Goal: Task Accomplishment & Management: Use online tool/utility

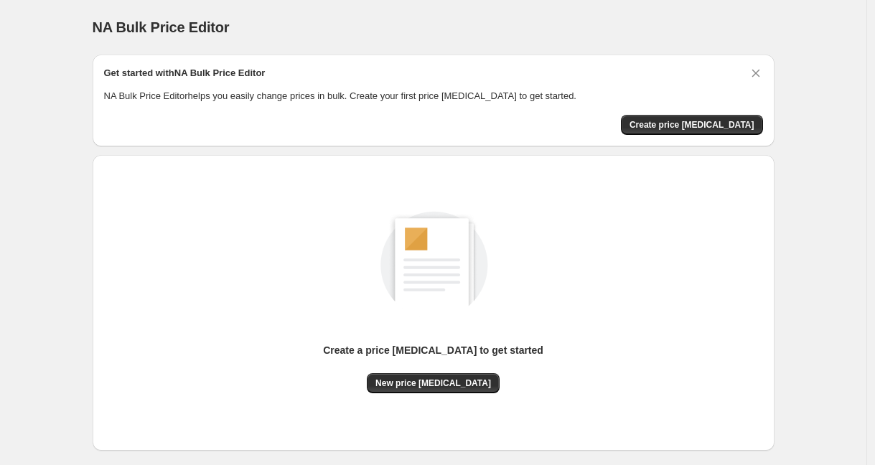
scroll to position [72, 0]
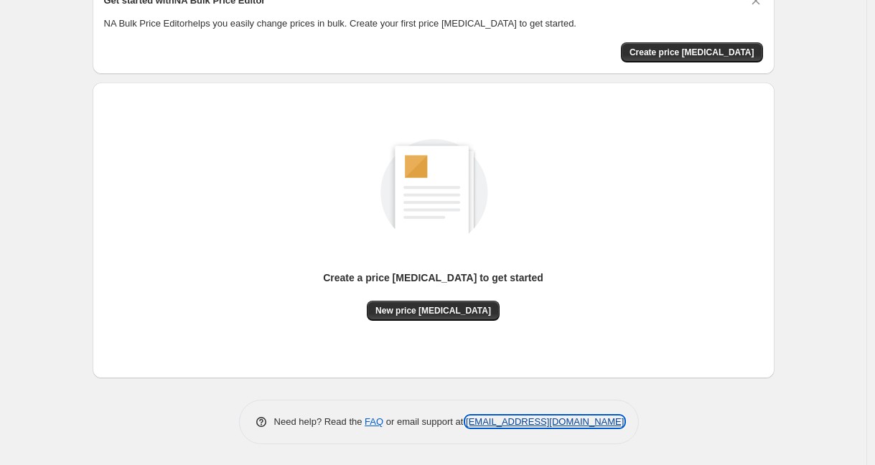
click at [488, 423] on link "[EMAIL_ADDRESS][DOMAIN_NAME]" at bounding box center [545, 421] width 158 height 11
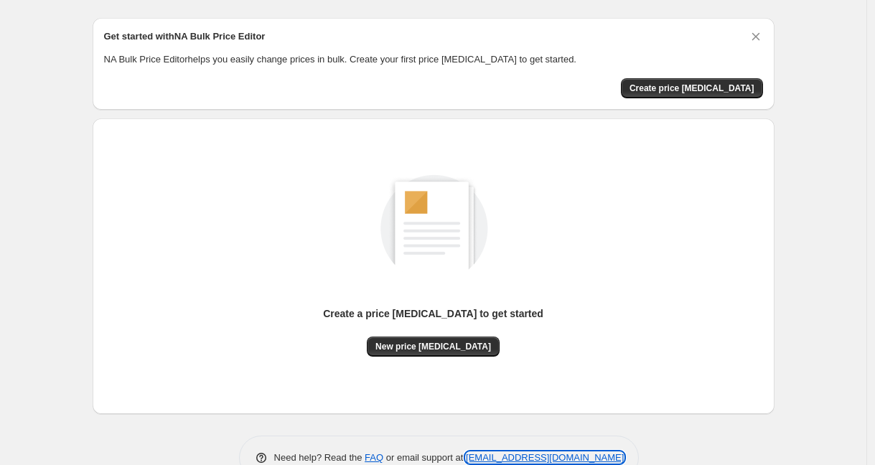
scroll to position [0, 0]
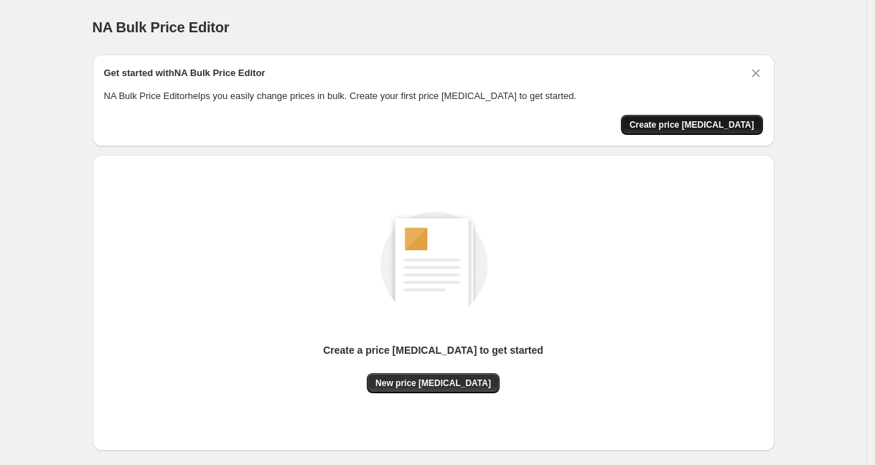
click at [691, 124] on span "Create price [MEDICAL_DATA]" at bounding box center [691, 124] width 125 height 11
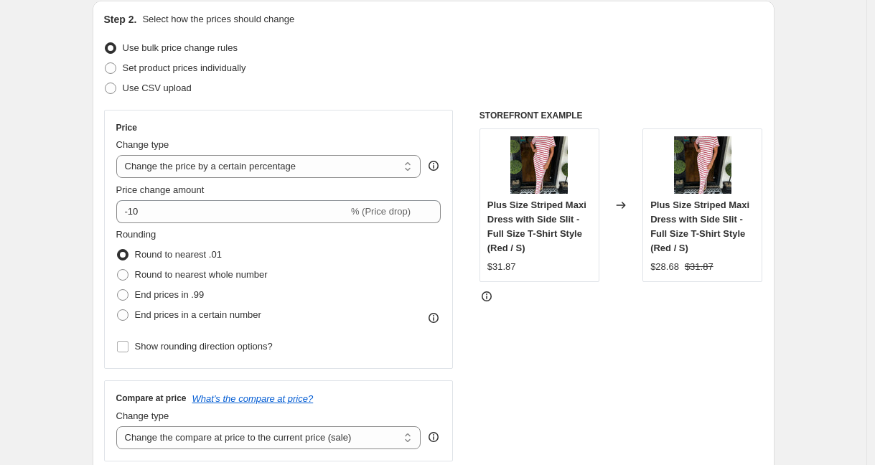
scroll to position [156, 0]
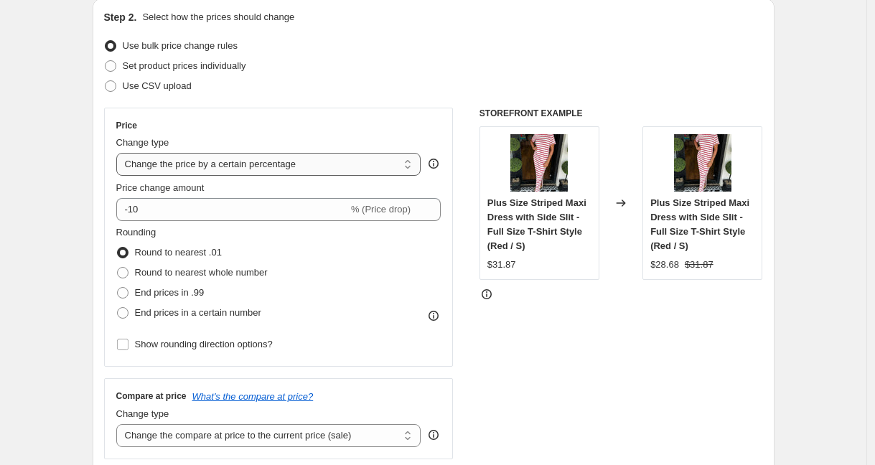
click at [348, 167] on select "Change the price to a certain amount Change the price by a certain amount Chang…" at bounding box center [268, 164] width 305 height 23
select select "margin"
type input "50"
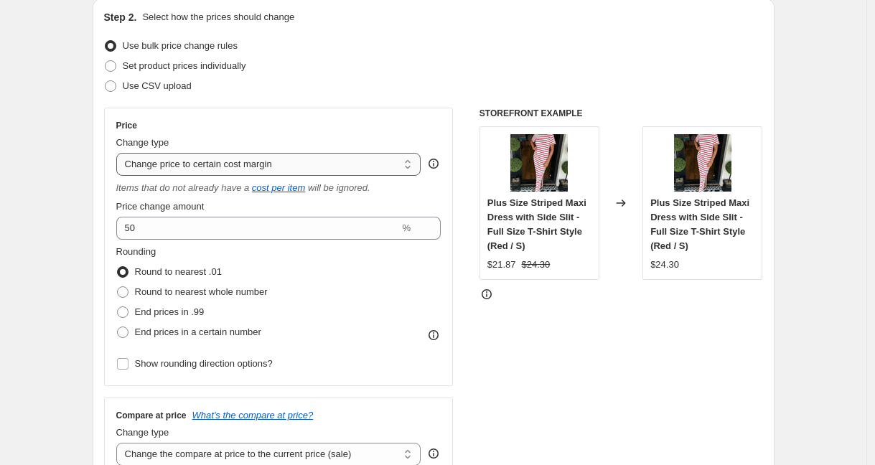
click at [301, 164] on select "Change the price to a certain amount Change the price by a certain amount Chang…" at bounding box center [268, 164] width 305 height 23
select select "to"
click at [120, 153] on select "Change the price to a certain amount Change the price by a certain amount Chang…" at bounding box center [268, 164] width 305 height 23
type input "80.00"
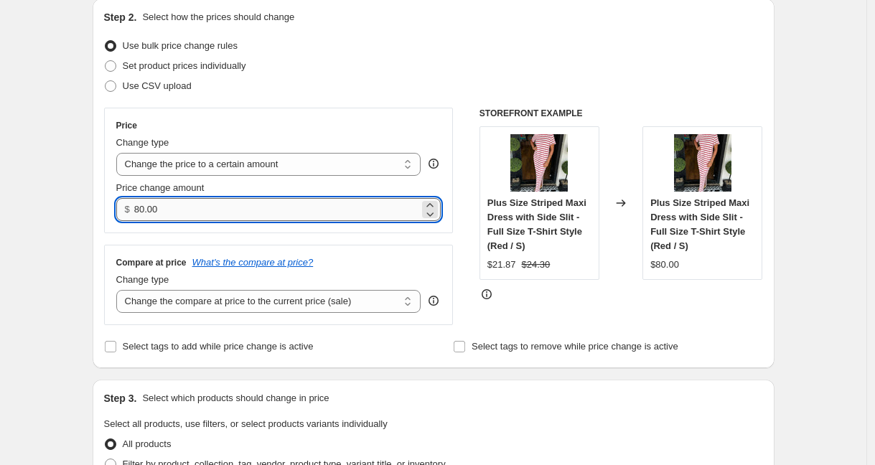
click at [264, 205] on input "80.00" at bounding box center [276, 209] width 285 height 23
click at [305, 169] on select "Change the price to a certain amount Change the price by a certain amount Chang…" at bounding box center [268, 164] width 305 height 23
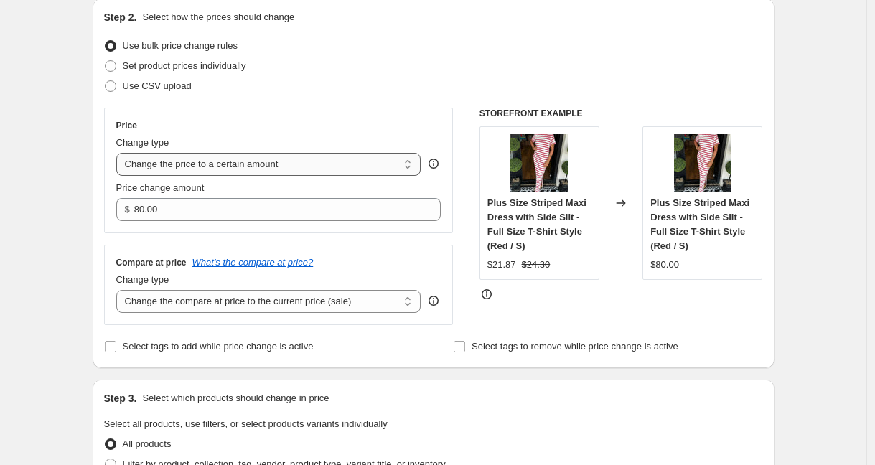
select select "by"
click at [120, 153] on select "Change the price to a certain amount Change the price by a certain amount Chang…" at bounding box center [268, 164] width 305 height 23
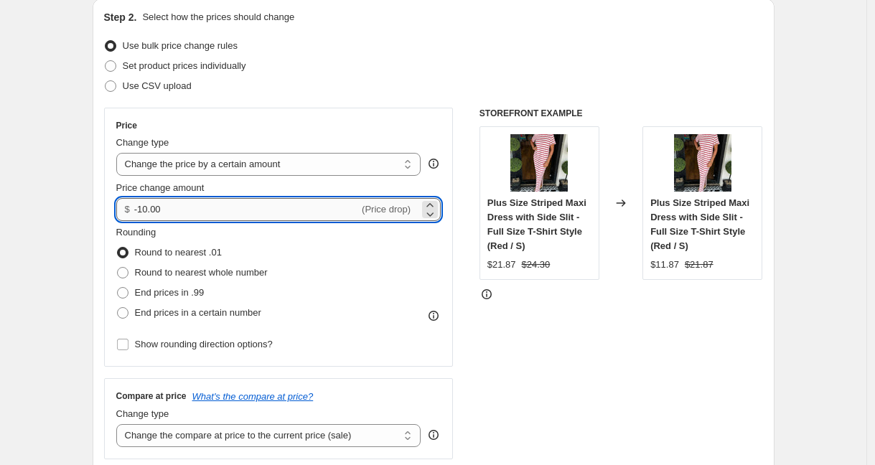
click at [277, 212] on input "-10.00" at bounding box center [246, 209] width 225 height 23
click at [433, 205] on icon at bounding box center [429, 205] width 6 height 4
type input "-9.99"
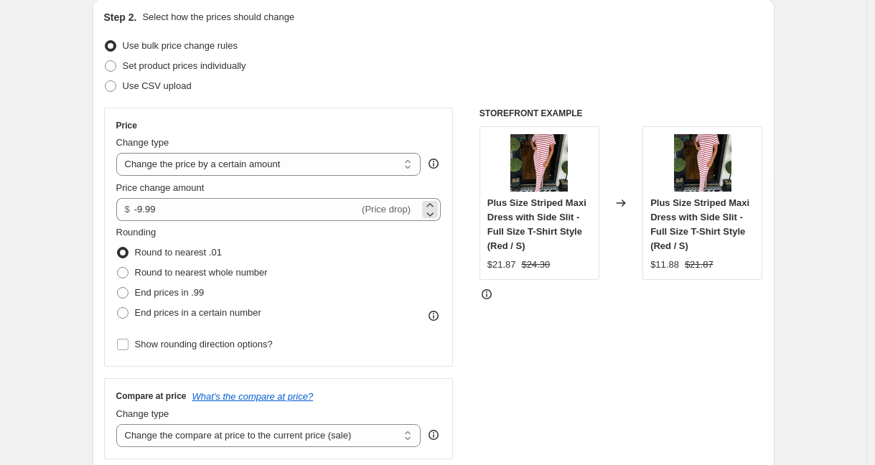
click at [393, 209] on span "(Price drop)" at bounding box center [386, 209] width 49 height 11
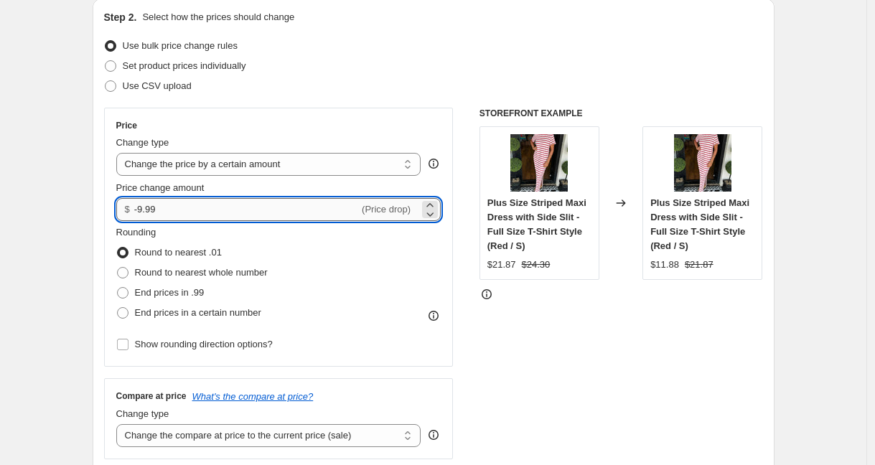
click at [255, 210] on input "-9.99" at bounding box center [246, 209] width 225 height 23
click at [211, 210] on input "-9.99" at bounding box center [246, 209] width 225 height 23
click at [386, 246] on div "Rounding Round to nearest .01 Round to nearest whole number End prices in .99 E…" at bounding box center [278, 274] width 325 height 98
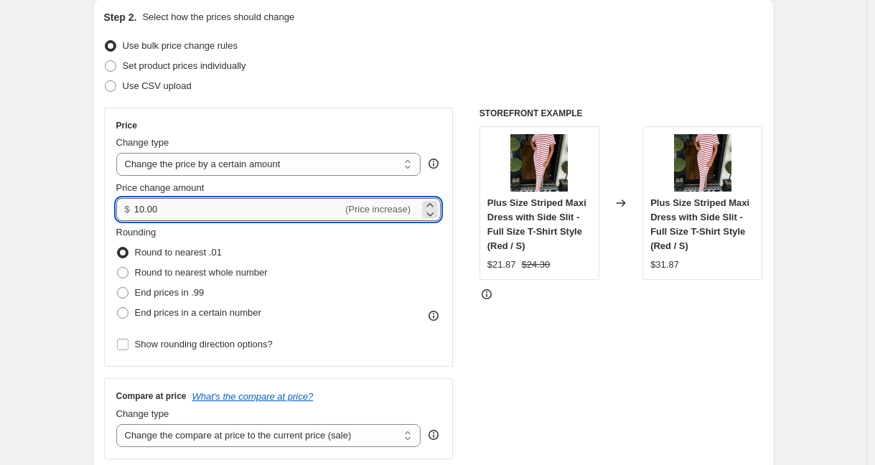
click at [266, 212] on input "10.00" at bounding box center [238, 209] width 208 height 23
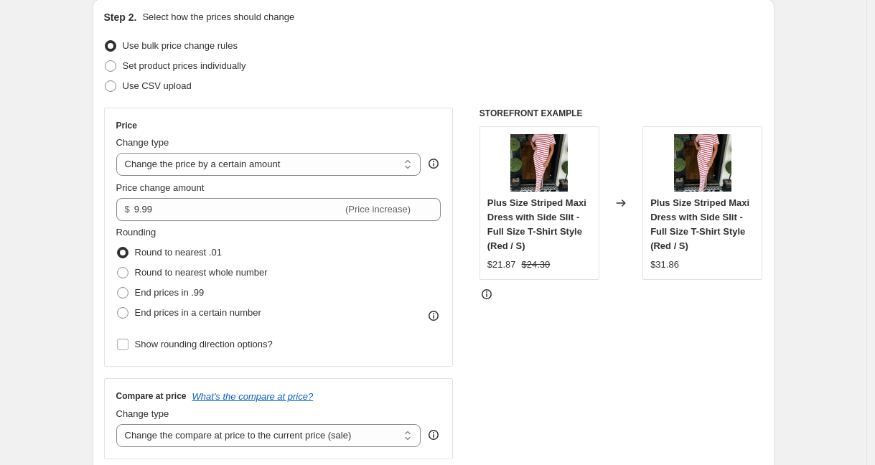
click at [337, 244] on div "Rounding Round to nearest .01 Round to nearest whole number End prices in .99 E…" at bounding box center [278, 274] width 325 height 98
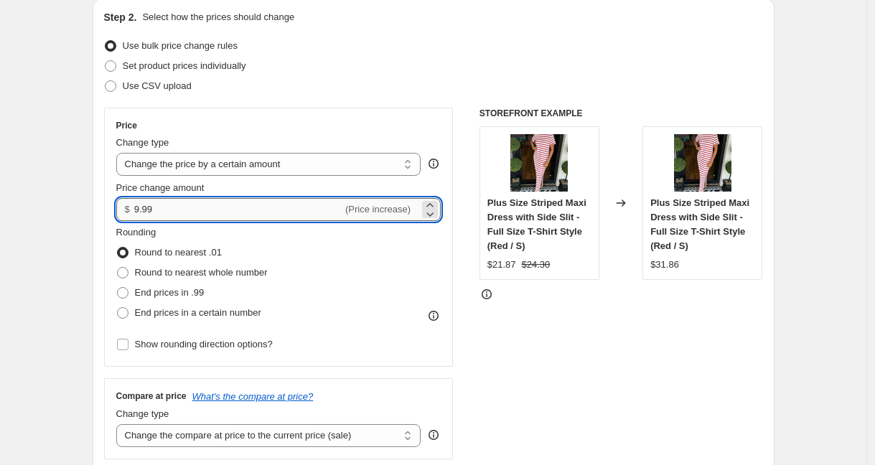
click at [141, 213] on input "9.99" at bounding box center [238, 209] width 208 height 23
type input "-9.99"
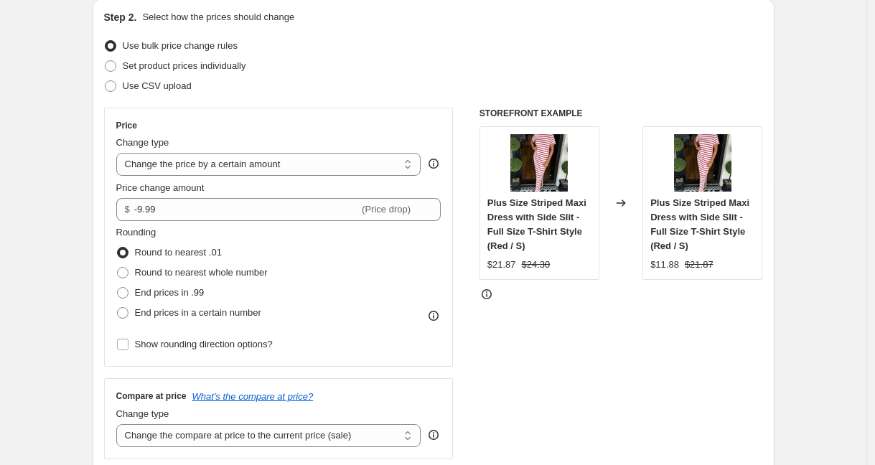
click at [425, 267] on div "Rounding Round to nearest .01 Round to nearest whole number End prices in .99 E…" at bounding box center [278, 274] width 325 height 98
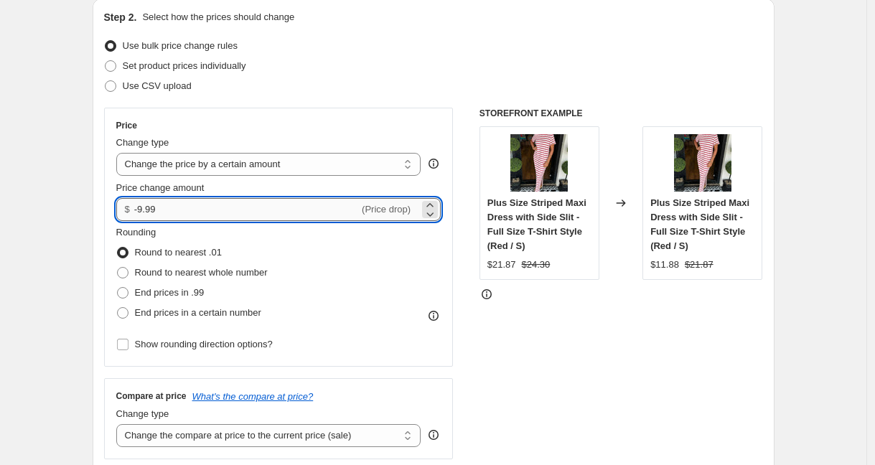
click at [245, 208] on input "-9.99" at bounding box center [246, 209] width 225 height 23
click at [328, 253] on div "Rounding Round to nearest .01 Round to nearest whole number End prices in .99 E…" at bounding box center [278, 274] width 325 height 98
click at [222, 202] on input "5.00" at bounding box center [238, 209] width 208 height 23
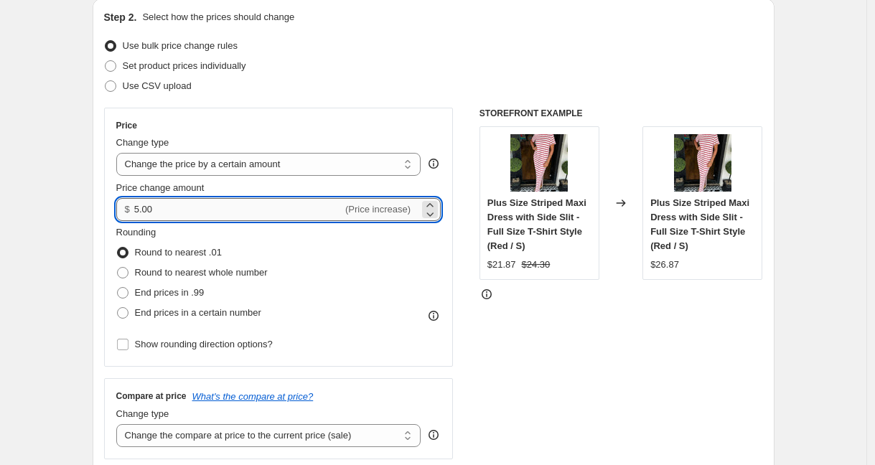
click at [222, 202] on input "5.00" at bounding box center [238, 209] width 208 height 23
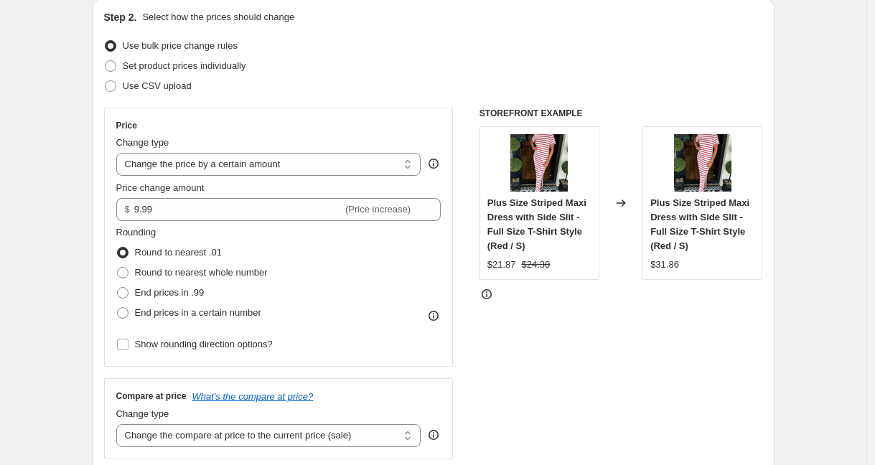
click at [284, 268] on div "Rounding Round to nearest .01 Round to nearest whole number End prices in .99 E…" at bounding box center [278, 274] width 325 height 98
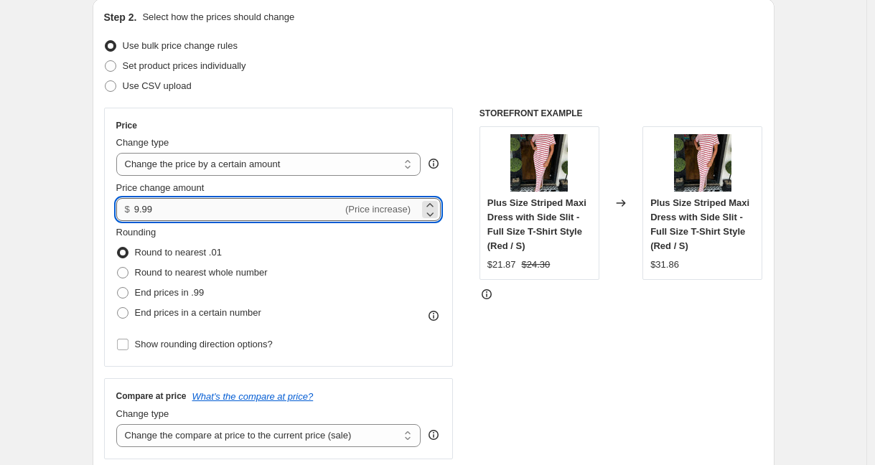
click at [216, 213] on input "9.99" at bounding box center [238, 209] width 208 height 23
type input "10.00"
click at [278, 234] on div "Rounding Round to nearest .01 Round to nearest whole number End prices in .99 E…" at bounding box center [278, 274] width 325 height 98
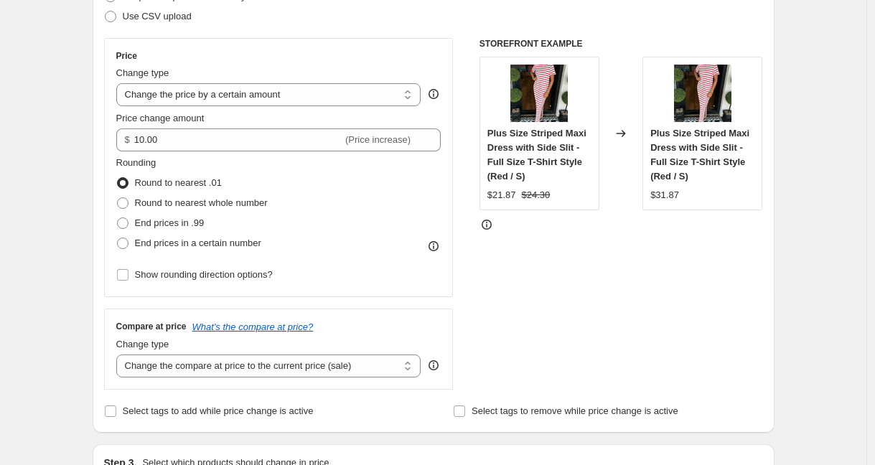
scroll to position [228, 0]
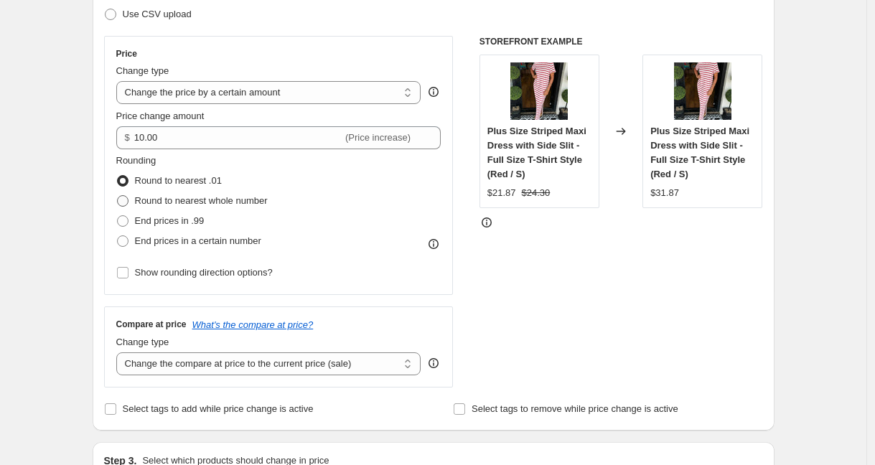
click at [249, 200] on span "Round to nearest whole number" at bounding box center [201, 200] width 133 height 11
click at [118, 196] on input "Round to nearest whole number" at bounding box center [117, 195] width 1 height 1
radio input "true"
click at [197, 221] on span "End prices in .99" at bounding box center [170, 220] width 70 height 11
click at [118, 216] on input "End prices in .99" at bounding box center [117, 215] width 1 height 1
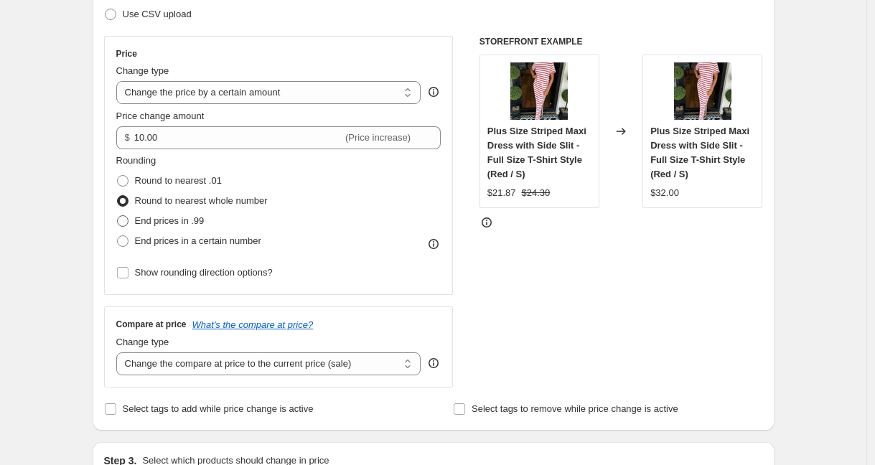
radio input "true"
click at [200, 245] on span "End prices in a certain number" at bounding box center [198, 240] width 126 height 11
click at [118, 236] on input "End prices in a certain number" at bounding box center [117, 235] width 1 height 1
radio input "true"
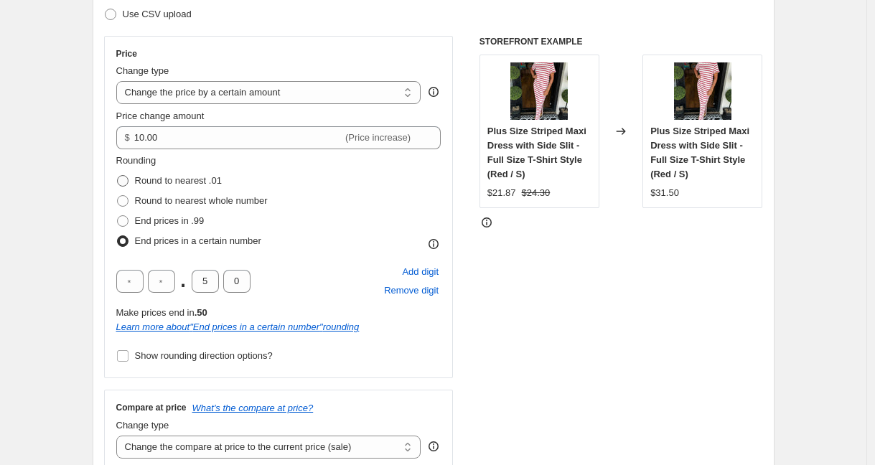
click at [165, 182] on span "Round to nearest .01" at bounding box center [178, 180] width 87 height 11
click at [118, 176] on input "Round to nearest .01" at bounding box center [117, 175] width 1 height 1
radio input "true"
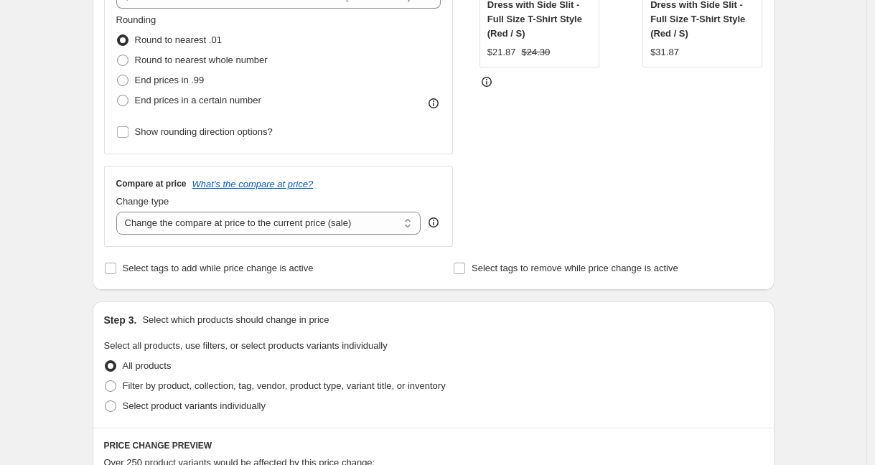
scroll to position [372, 0]
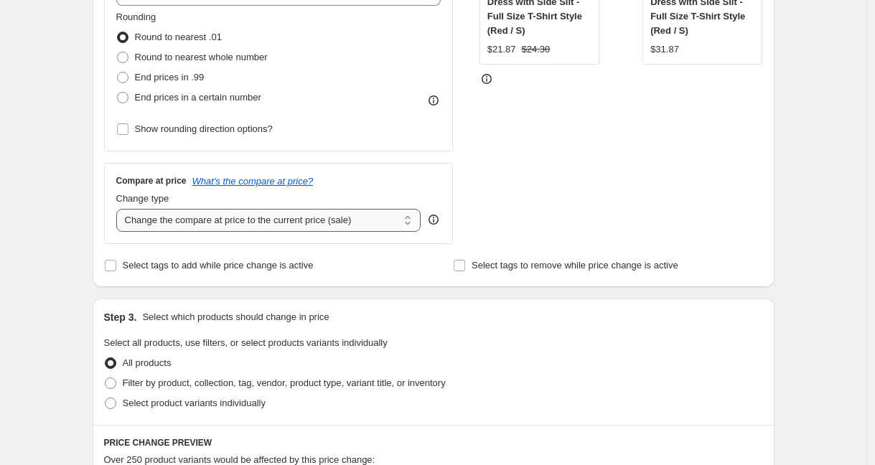
click at [314, 221] on select "Change the compare at price to the current price (sale) Change the compare at p…" at bounding box center [268, 220] width 305 height 23
click at [195, 268] on span "Select tags to add while price change is active" at bounding box center [218, 265] width 191 height 11
click at [116, 268] on input "Select tags to add while price change is active" at bounding box center [110, 265] width 11 height 11
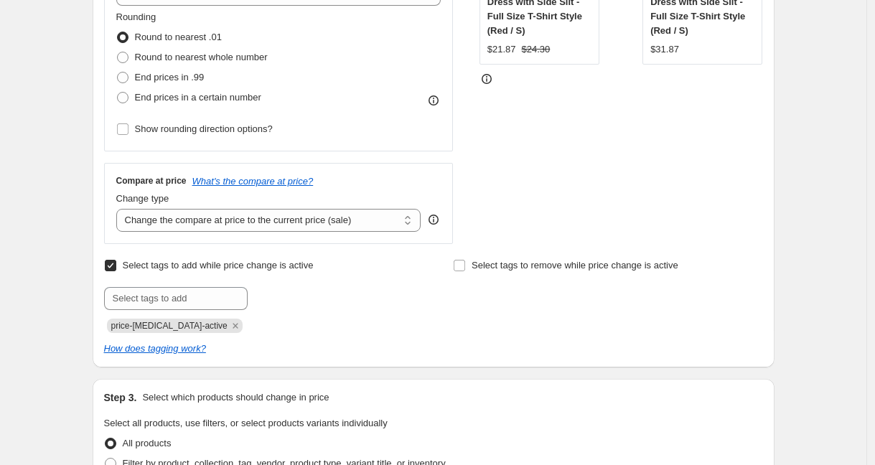
click at [195, 268] on span "Select tags to add while price change is active" at bounding box center [218, 265] width 191 height 11
click at [116, 268] on input "Select tags to add while price change is active" at bounding box center [110, 265] width 11 height 11
checkbox input "false"
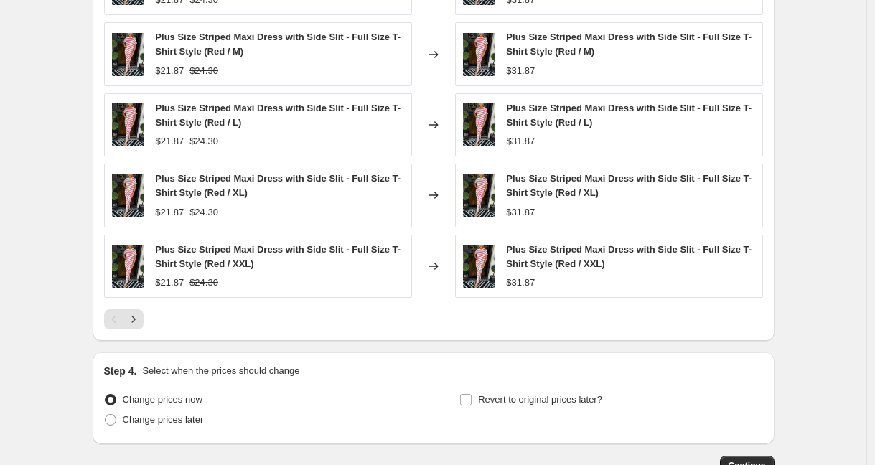
scroll to position [992, 0]
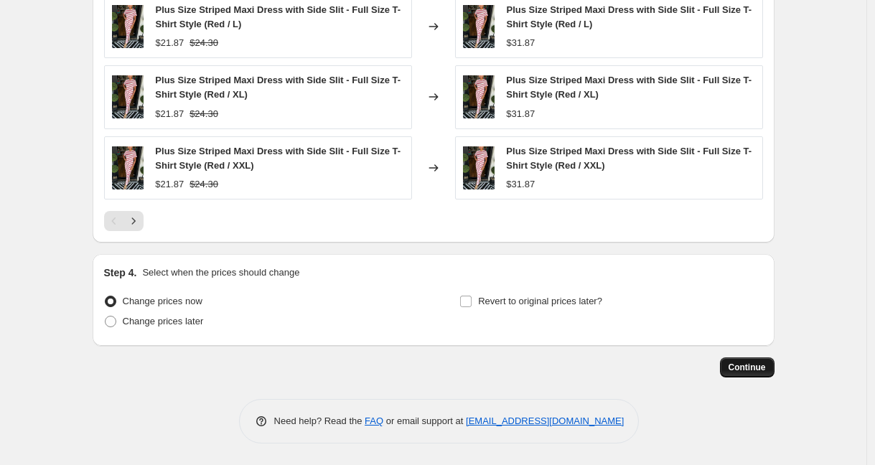
click at [755, 365] on span "Continue" at bounding box center [746, 367] width 37 height 11
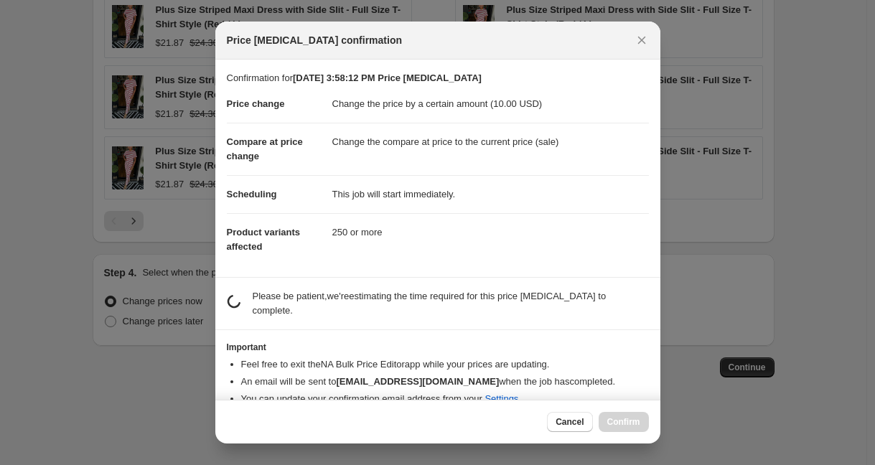
scroll to position [21, 0]
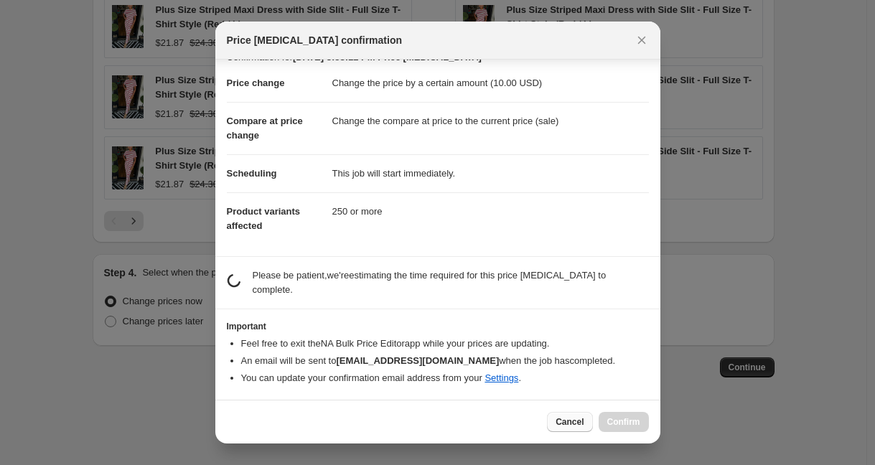
click at [564, 426] on span "Cancel" at bounding box center [569, 421] width 28 height 11
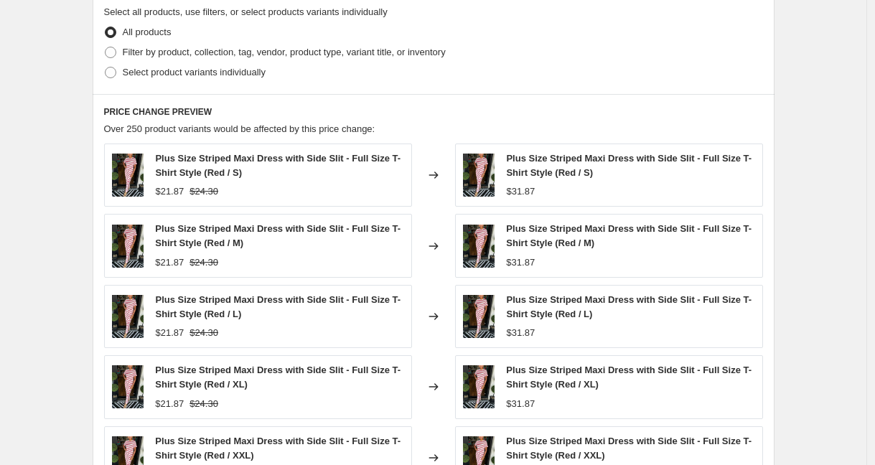
scroll to position [992, 0]
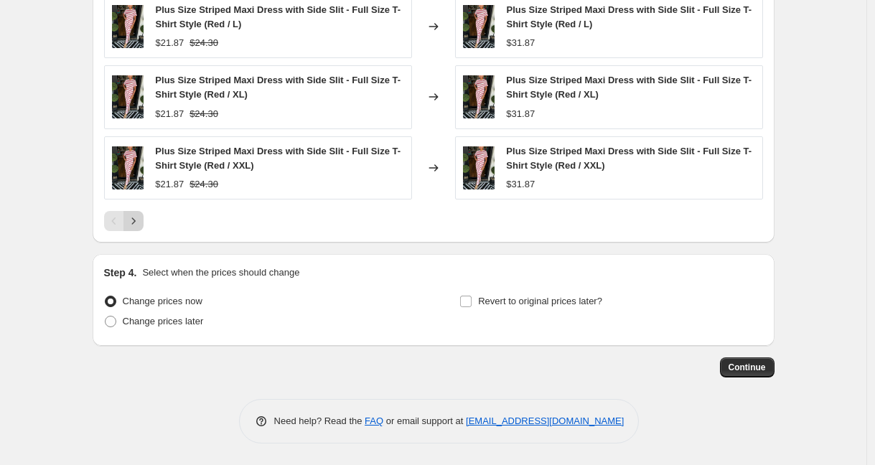
click at [136, 215] on icon "Next" at bounding box center [133, 221] width 14 height 14
click at [141, 220] on icon "Next" at bounding box center [133, 221] width 14 height 14
click at [139, 227] on icon "Next" at bounding box center [133, 221] width 14 height 14
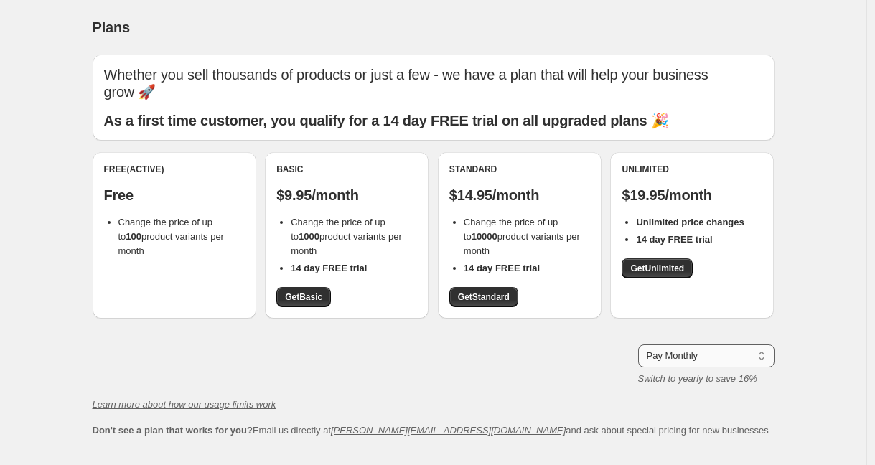
click at [668, 344] on select "Pay Monthly Pay Yearly (Save 16%)" at bounding box center [706, 355] width 136 height 23
click at [642, 344] on select "Pay Monthly Pay Yearly (Save 16%)" at bounding box center [706, 355] width 136 height 23
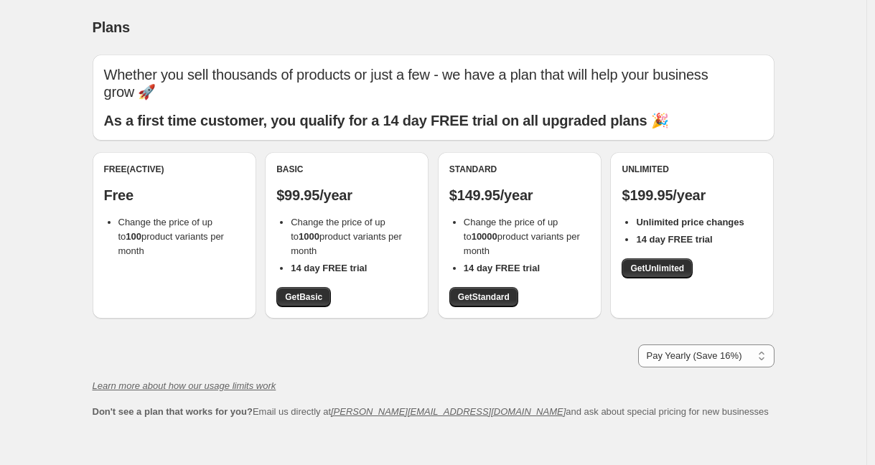
click at [672, 351] on div "Whether you sell thousands of products or just a few - we have a plan that will…" at bounding box center [434, 237] width 682 height 365
click at [670, 344] on select "Pay Monthly Pay Yearly (Save 16%)" at bounding box center [706, 355] width 136 height 23
select select "month"
click at [642, 344] on select "Pay Monthly Pay Yearly (Save 16%)" at bounding box center [706, 355] width 136 height 23
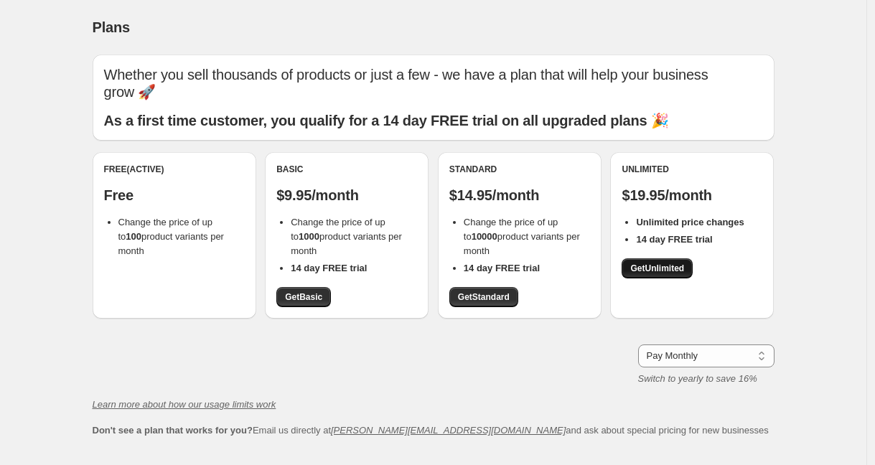
click at [660, 263] on span "Get Unlimited" at bounding box center [657, 268] width 54 height 11
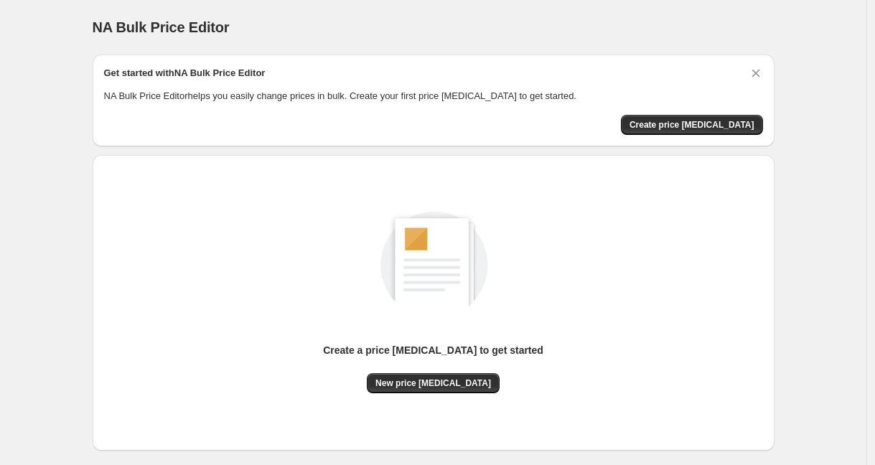
scroll to position [72, 0]
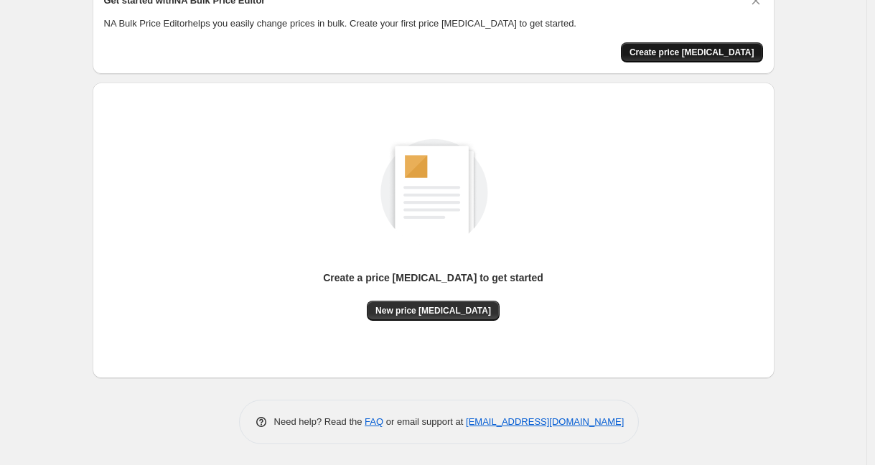
click at [683, 52] on span "Create price [MEDICAL_DATA]" at bounding box center [691, 52] width 125 height 11
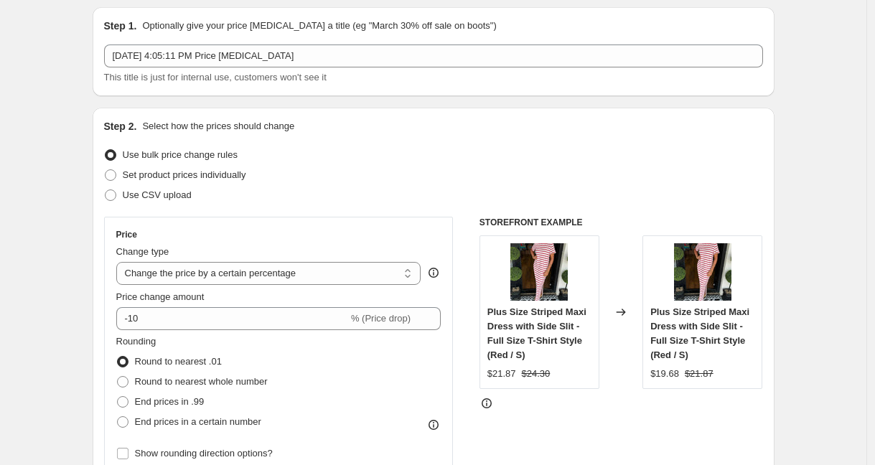
scroll to position [44, 0]
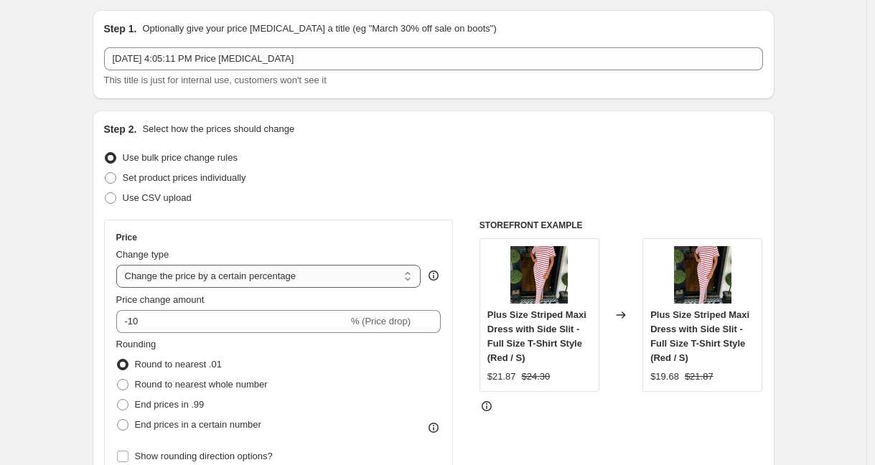
click at [316, 273] on select "Change the price to a certain amount Change the price by a certain amount Chang…" at bounding box center [268, 276] width 305 height 23
select select "by"
click at [120, 265] on select "Change the price to a certain amount Change the price by a certain amount Chang…" at bounding box center [268, 276] width 305 height 23
type input "-10.00"
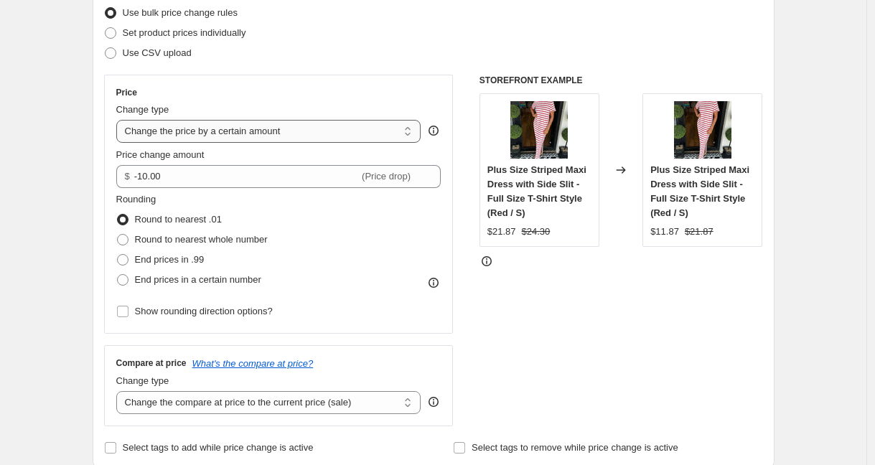
scroll to position [200, 0]
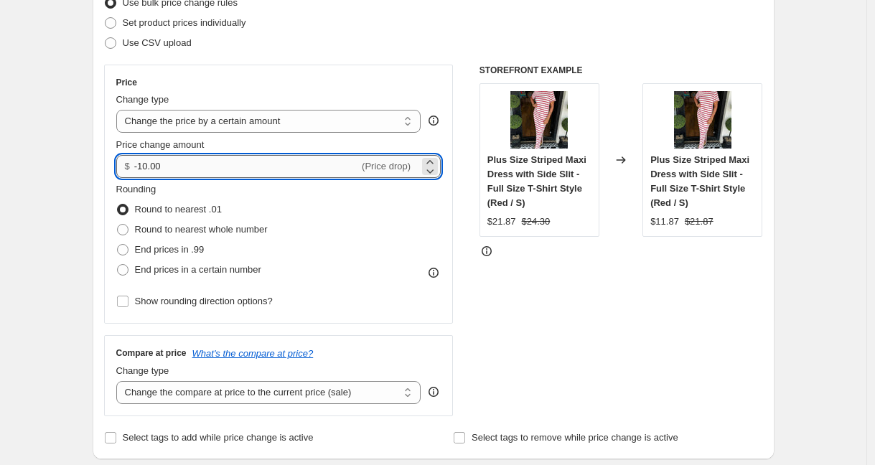
click at [142, 164] on input "-10.00" at bounding box center [246, 166] width 225 height 23
type input "10.00"
click at [319, 199] on div "Rounding Round to nearest .01 Round to nearest whole number End prices in .99 E…" at bounding box center [278, 231] width 325 height 98
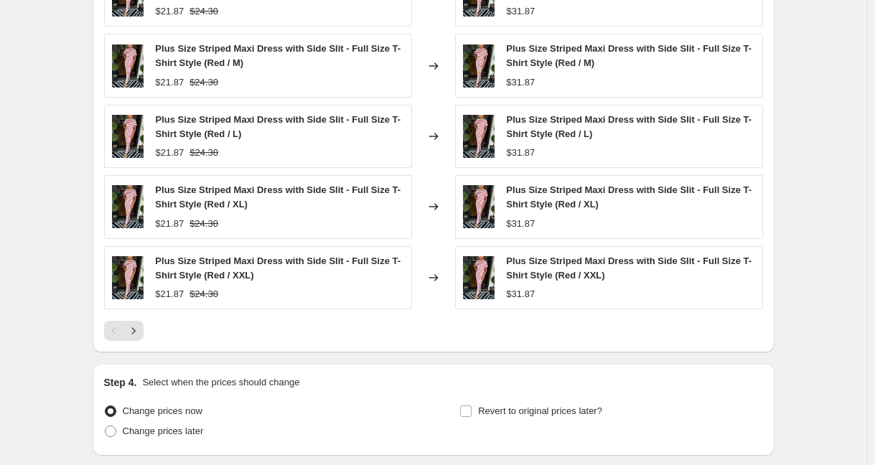
scroll to position [992, 0]
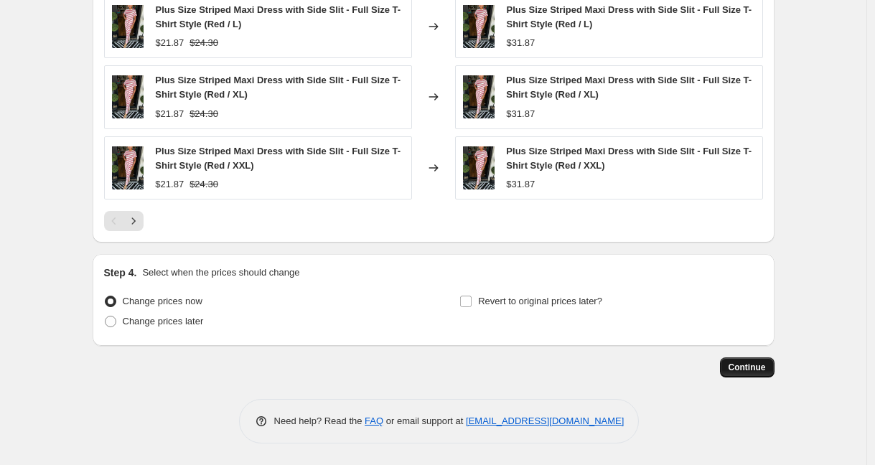
click at [736, 374] on button "Continue" at bounding box center [747, 367] width 55 height 20
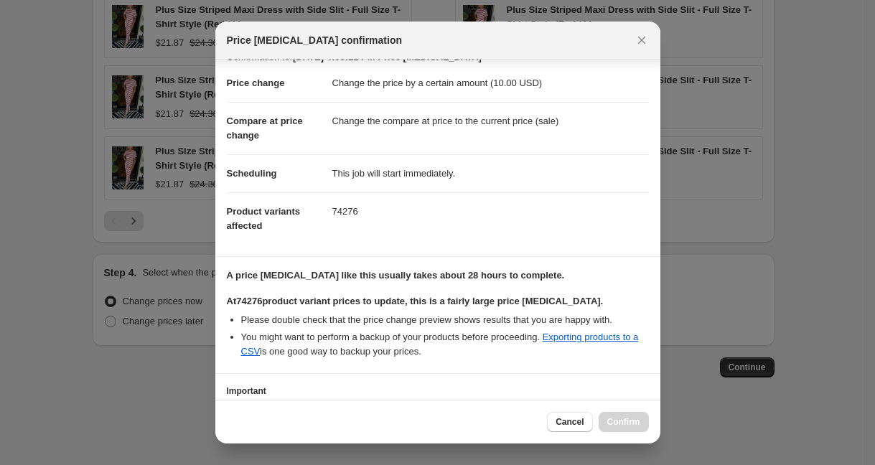
scroll to position [130, 0]
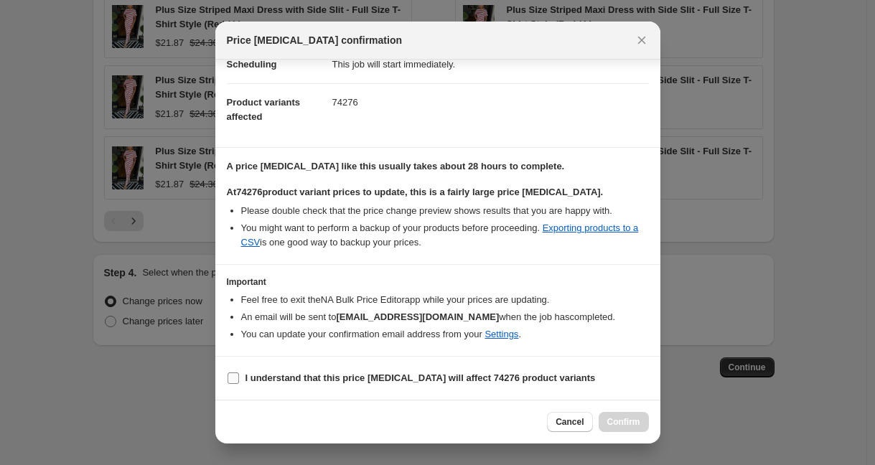
click at [373, 379] on b "I understand that this price [MEDICAL_DATA] will affect 74276 product variants" at bounding box center [420, 377] width 350 height 11
click at [239, 379] on input "I understand that this price [MEDICAL_DATA] will affect 74276 product variants" at bounding box center [232, 377] width 11 height 11
checkbox input "true"
click at [621, 416] on span "Confirm" at bounding box center [623, 421] width 33 height 11
